Goal: Transaction & Acquisition: Purchase product/service

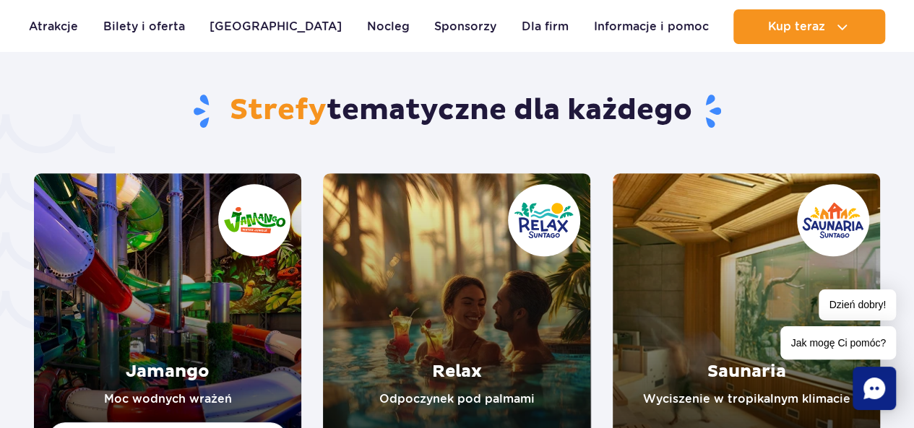
scroll to position [2889, 0]
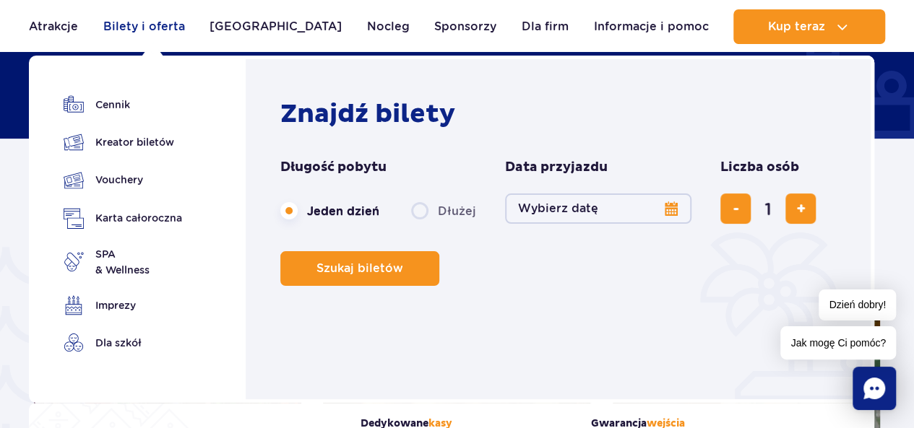
click at [150, 27] on link "Bilety i oferta" at bounding box center [144, 26] width 82 height 35
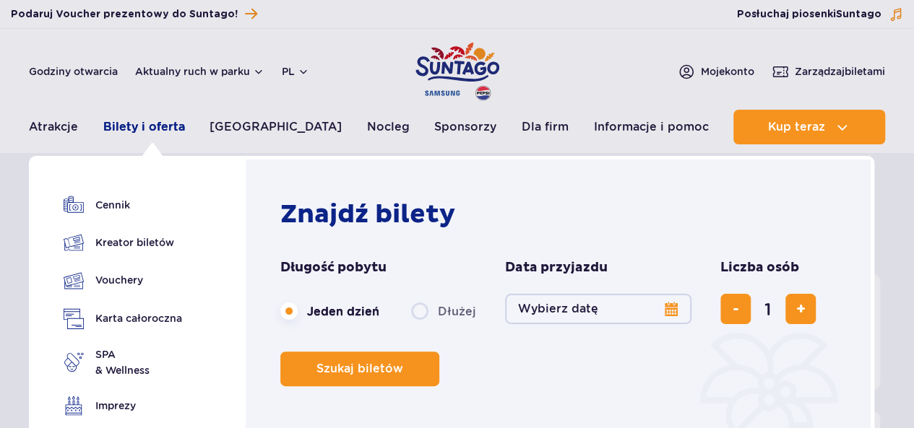
click at [157, 129] on link "Bilety i oferta" at bounding box center [144, 127] width 82 height 35
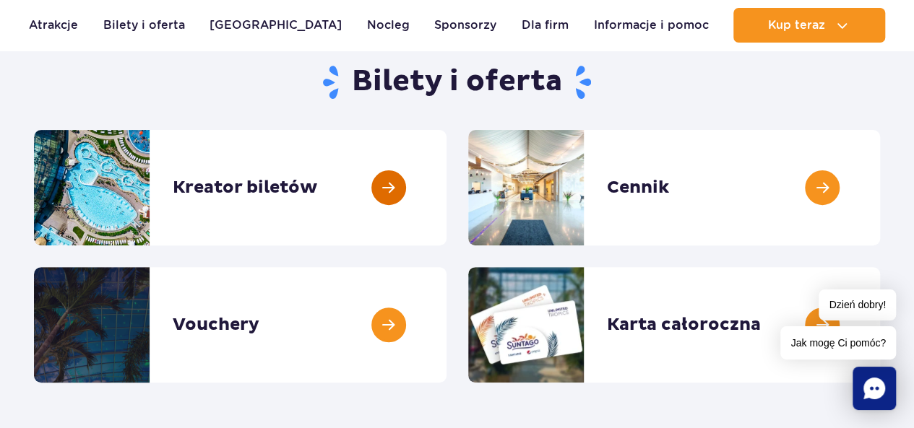
click at [446, 191] on link at bounding box center [446, 188] width 0 height 116
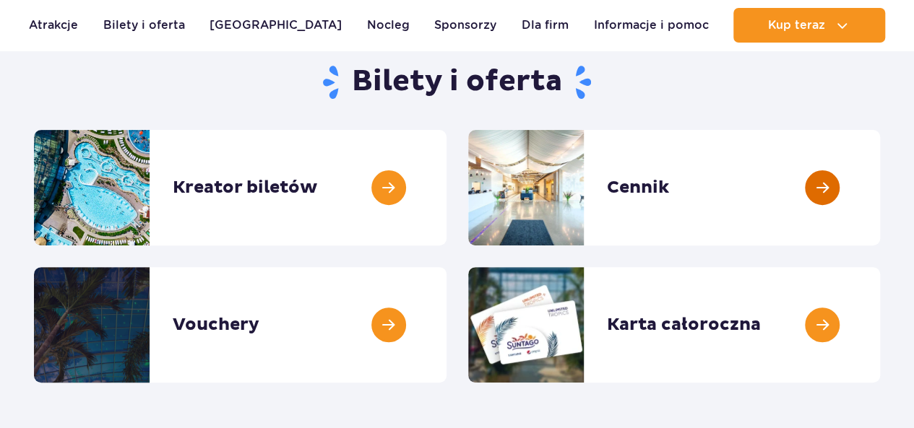
click at [880, 189] on link at bounding box center [880, 188] width 0 height 116
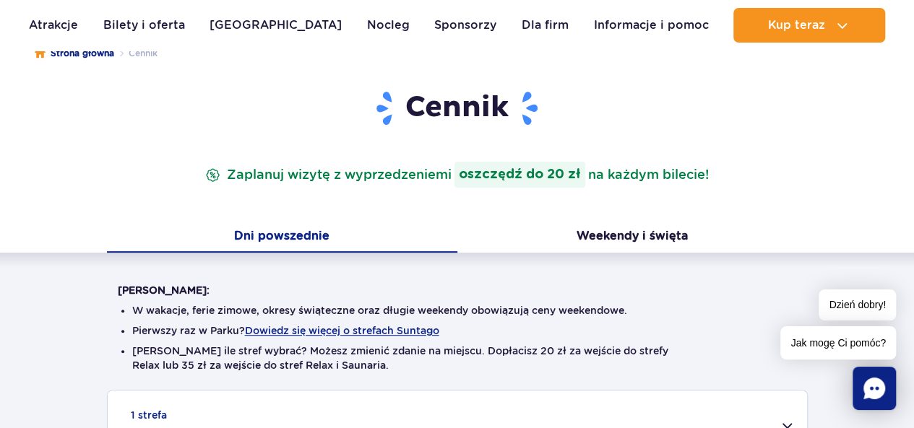
scroll to position [361, 0]
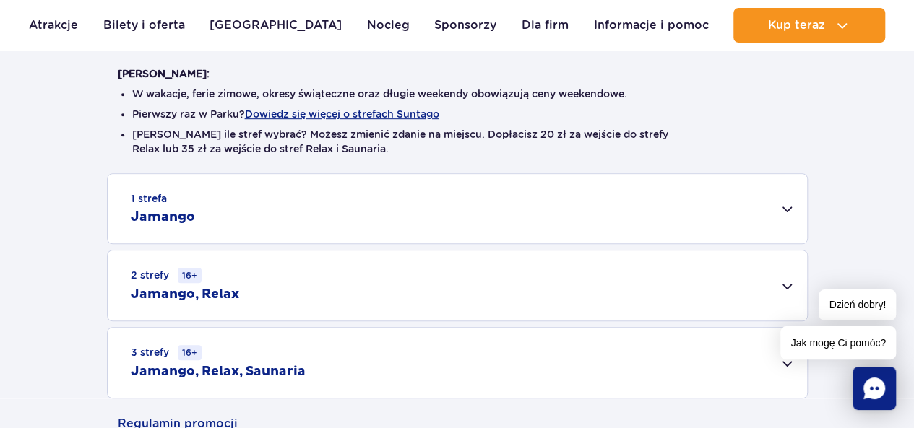
click at [794, 208] on div "1 strefa Jamango" at bounding box center [457, 208] width 699 height 69
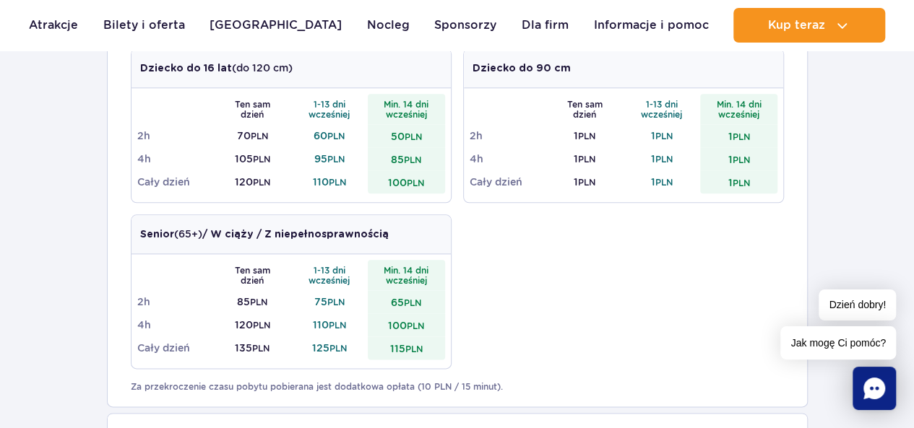
scroll to position [506, 0]
